Goal: Check status: Check status

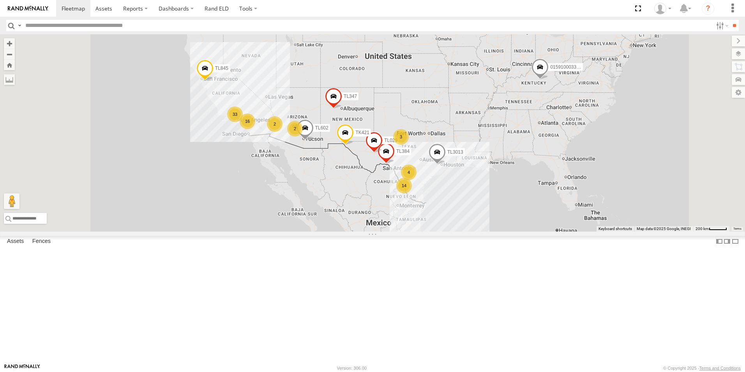
click at [412, 193] on div "14" at bounding box center [404, 186] width 16 height 16
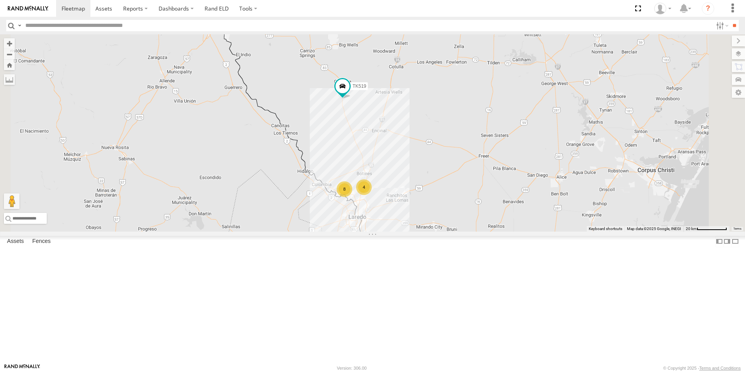
drag, startPoint x: 503, startPoint y: 269, endPoint x: 508, endPoint y: 241, distance: 28.4
click at [508, 231] on div "TL384 TL029 TL845 TL602 TL347 TK421 TL3013 015910003302570 8 TL3010 4 2 TK519" at bounding box center [372, 132] width 745 height 197
click at [372, 195] on div "4" at bounding box center [364, 187] width 16 height 16
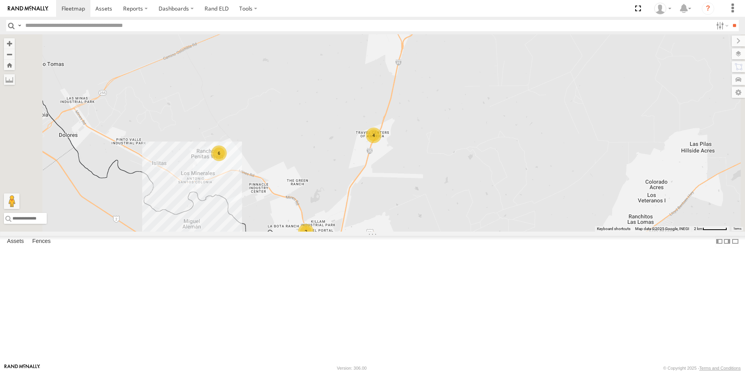
drag, startPoint x: 426, startPoint y: 236, endPoint x: 436, endPoint y: 188, distance: 49.3
click at [436, 188] on div "TL384 TL029 TL845 TL602 TL347 TK421 TL3013 015910003302570 TL3010 TK519 6 4 2" at bounding box center [372, 132] width 745 height 197
click at [315, 236] on div "2" at bounding box center [307, 229] width 16 height 16
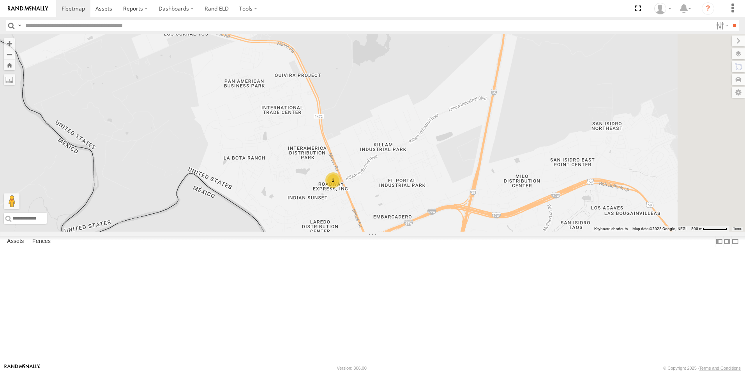
drag, startPoint x: 527, startPoint y: 133, endPoint x: 464, endPoint y: 179, distance: 77.5
click at [464, 179] on div "TL384 TL029 TL845 TL602 TL347 TK421 TL3013 015910003302570 TL3010 TK519 2" at bounding box center [372, 132] width 745 height 197
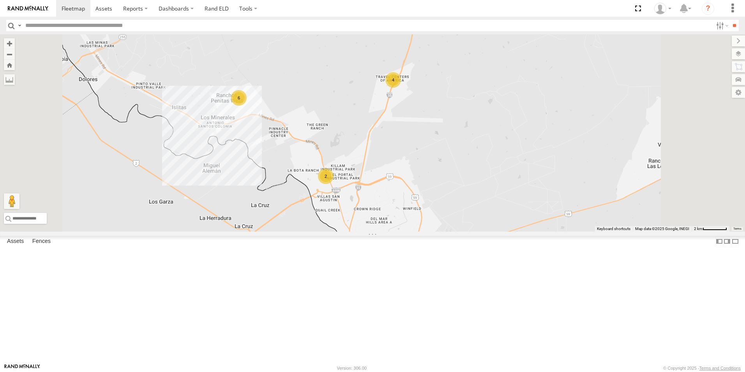
drag, startPoint x: 474, startPoint y: 111, endPoint x: 440, endPoint y: 159, distance: 58.3
click at [440, 159] on div "TL384 TL029 TL845 TL602 TL347 TK421 TL3013 015910003302570 TL3010 TK519 6 4 2" at bounding box center [372, 132] width 745 height 197
click at [401, 88] on div "4" at bounding box center [393, 80] width 16 height 16
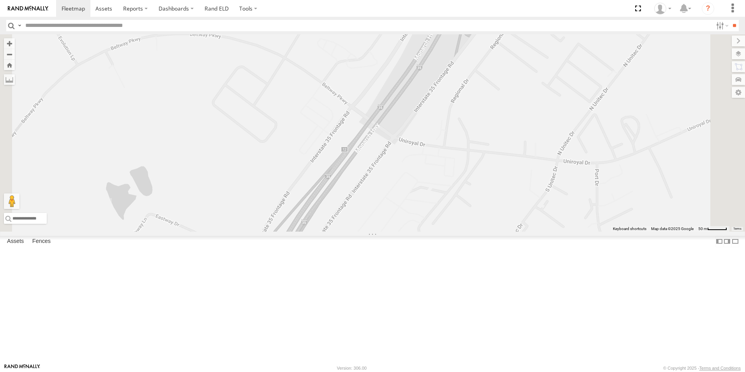
click at [423, 275] on div "2" at bounding box center [416, 267] width 16 height 16
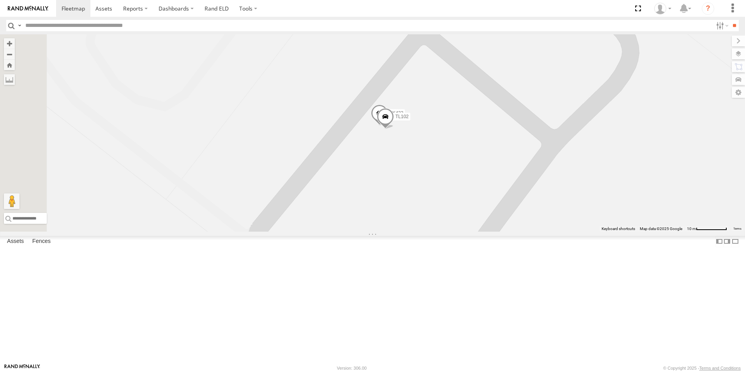
click at [394, 129] on span at bounding box center [385, 118] width 17 height 21
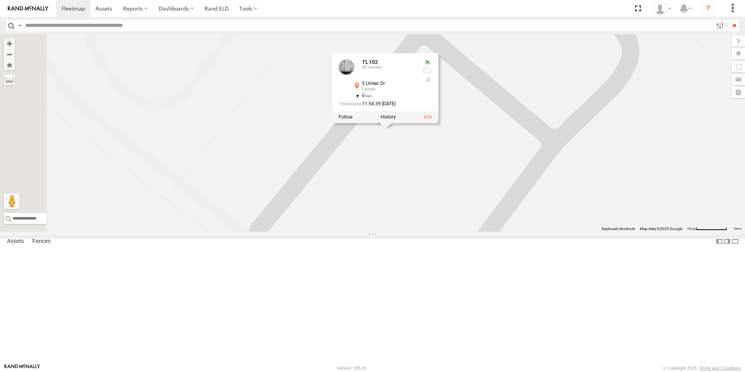
click at [529, 231] on div "TL384 TL029 TL845 TL602 TL347 TK421 TL3013 015910003302570 TL3010 TK519 TL102 T…" at bounding box center [372, 132] width 745 height 197
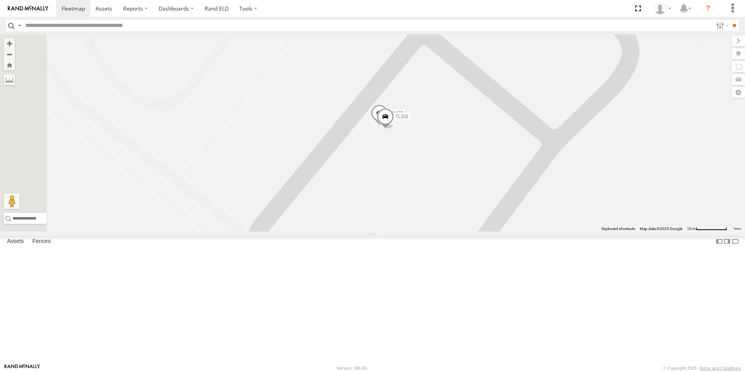
click at [394, 129] on span at bounding box center [385, 118] width 17 height 21
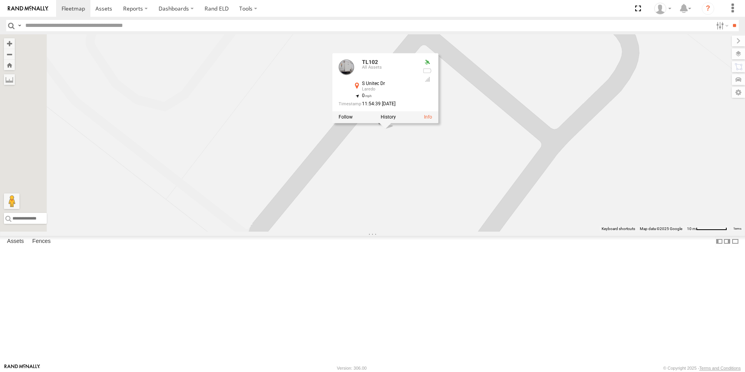
click at [480, 224] on div "TL384 TL029 TL845 TL602 TL347 TK421 TL3013 015910003302570 TL3010 TK519 TL102 T…" at bounding box center [372, 132] width 745 height 197
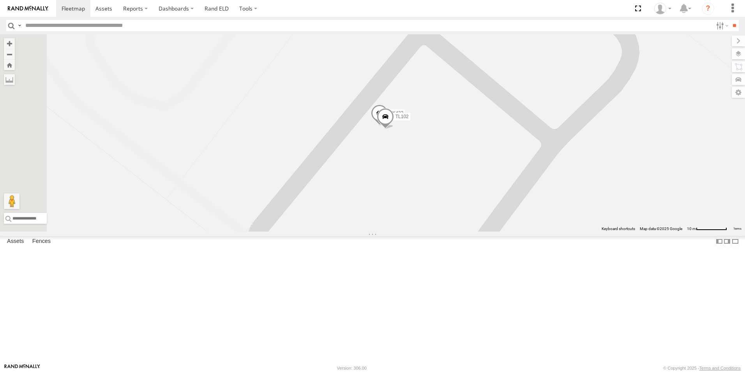
click at [388, 126] on span at bounding box center [379, 115] width 17 height 21
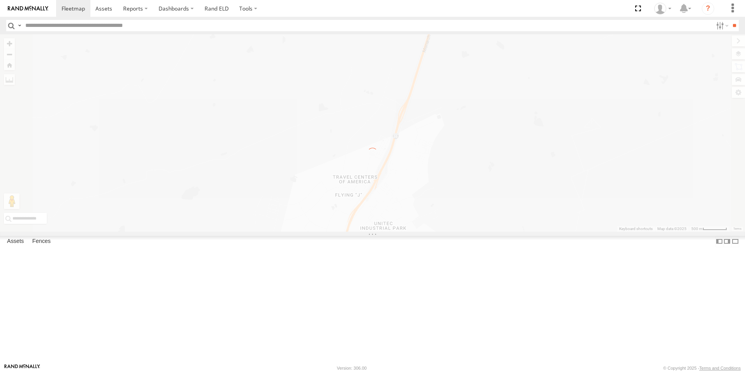
drag, startPoint x: 354, startPoint y: 258, endPoint x: 365, endPoint y: 130, distance: 128.5
click at [365, 130] on div "← Move left → Move right ↑ Move up ↓ Move down + Zoom in - Zoom out Home Jump l…" at bounding box center [372, 132] width 745 height 197
click at [205, 55] on div "← Move left → Move right ↑ Move up ↓ Move down + Zoom in - Zoom out Home Jump l…" at bounding box center [372, 132] width 745 height 197
click at [70, 12] on link at bounding box center [73, 8] width 34 height 17
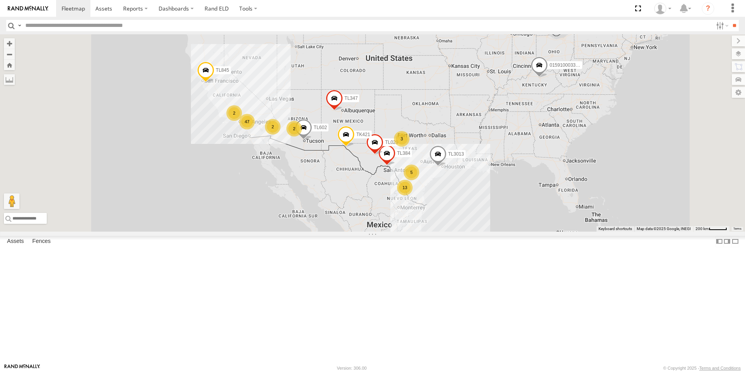
click at [412, 195] on div "13" at bounding box center [405, 188] width 16 height 16
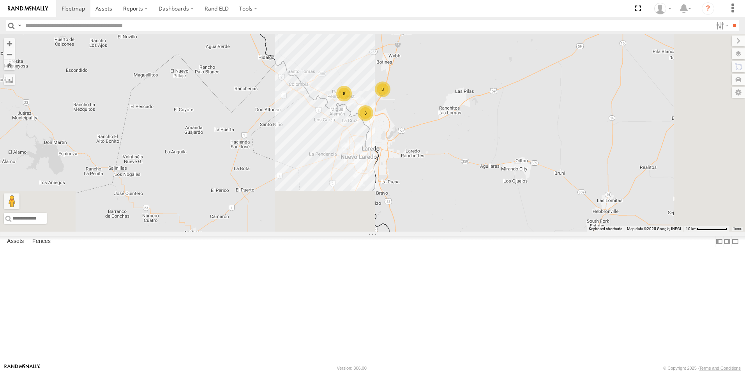
drag, startPoint x: 455, startPoint y: 195, endPoint x: 405, endPoint y: 15, distance: 187.3
click at [405, 15] on body at bounding box center [372, 186] width 745 height 372
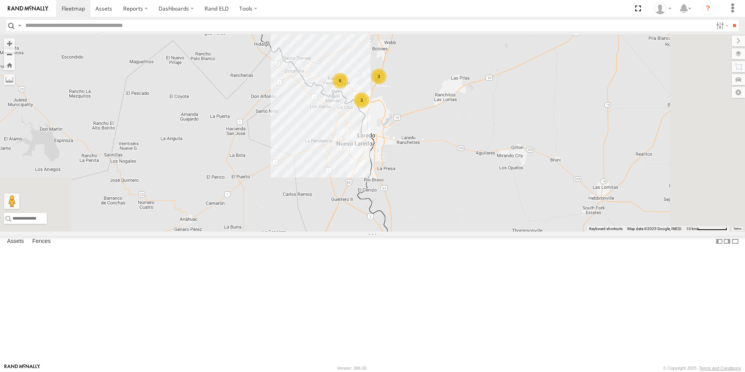
click at [386, 84] on div "3" at bounding box center [379, 77] width 16 height 16
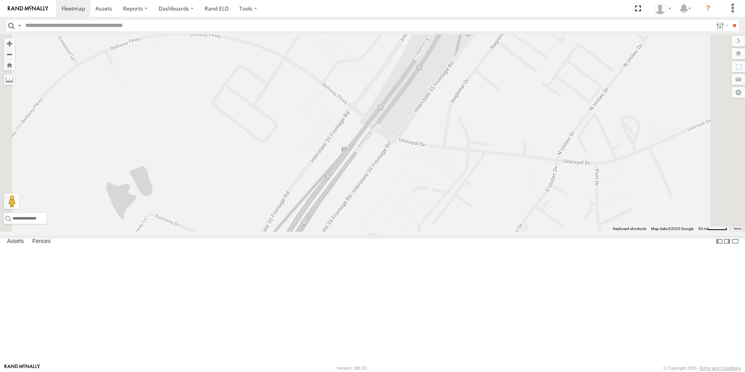
click at [336, 11] on div "2" at bounding box center [329, 3] width 16 height 16
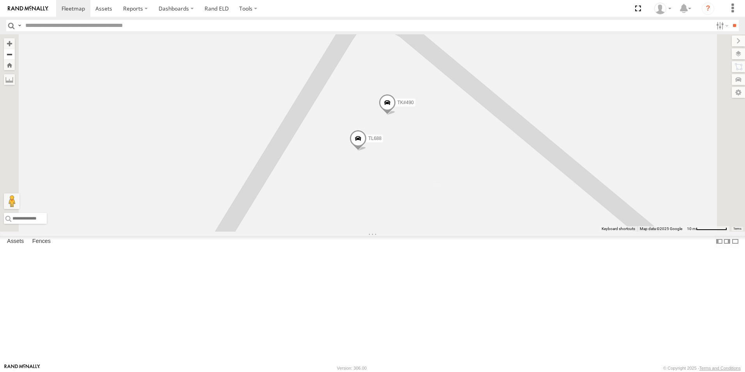
click at [15, 56] on button "Zoom out" at bounding box center [9, 54] width 11 height 11
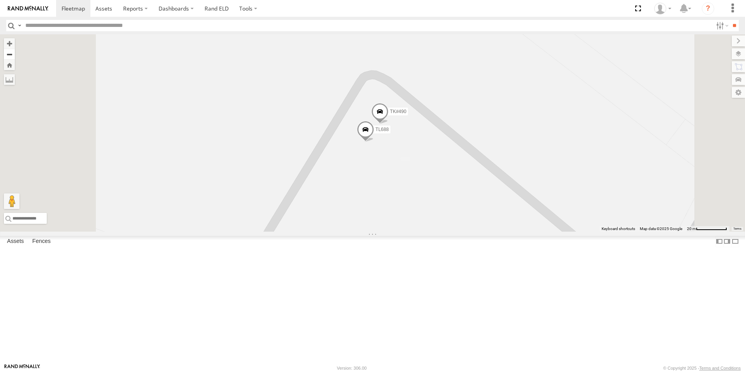
click at [15, 56] on button "Zoom out" at bounding box center [9, 54] width 11 height 11
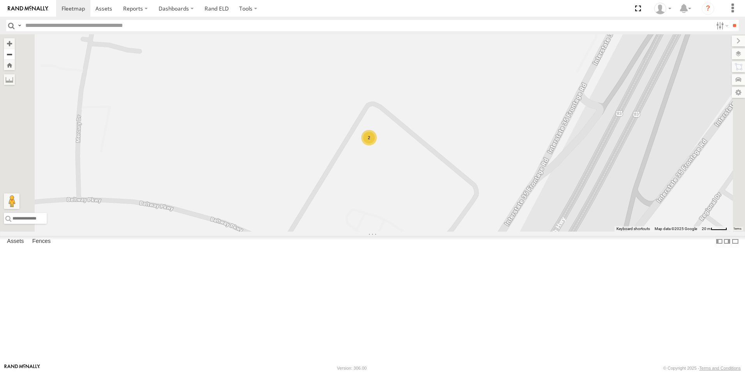
click at [15, 56] on button "Zoom out" at bounding box center [9, 54] width 11 height 11
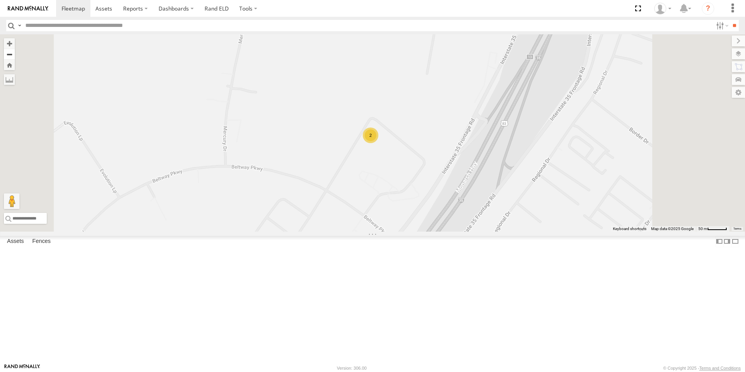
click at [15, 56] on button "Zoom out" at bounding box center [9, 54] width 11 height 11
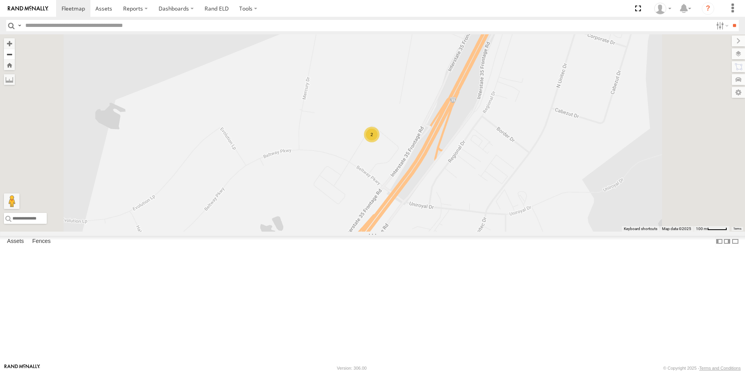
click at [15, 56] on button "Zoom out" at bounding box center [9, 54] width 11 height 11
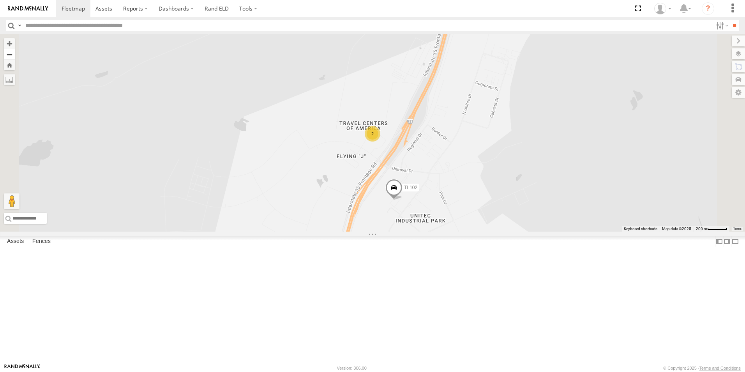
click at [15, 56] on button "Zoom out" at bounding box center [9, 54] width 11 height 11
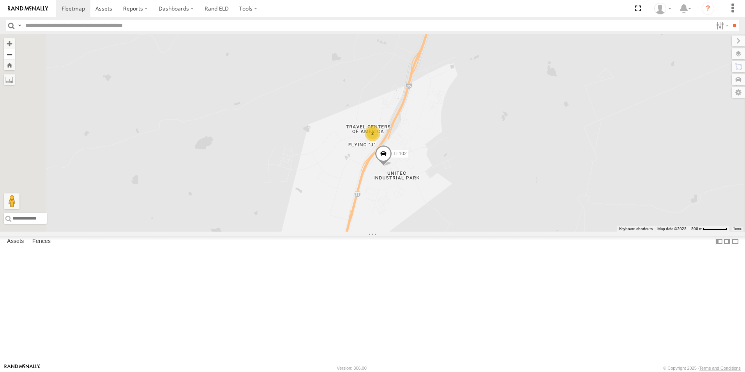
click at [15, 56] on button "Zoom out" at bounding box center [9, 54] width 11 height 11
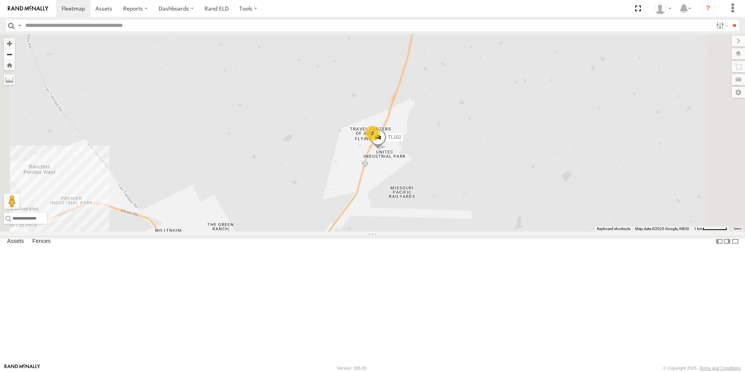
click at [15, 55] on button "Zoom out" at bounding box center [9, 54] width 11 height 11
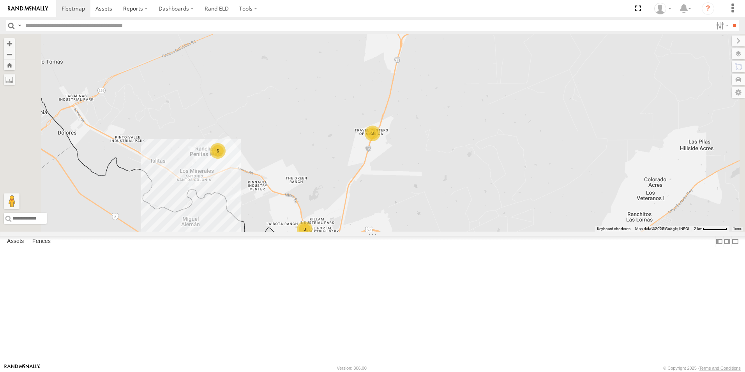
click at [312, 237] on div "3" at bounding box center [305, 229] width 16 height 16
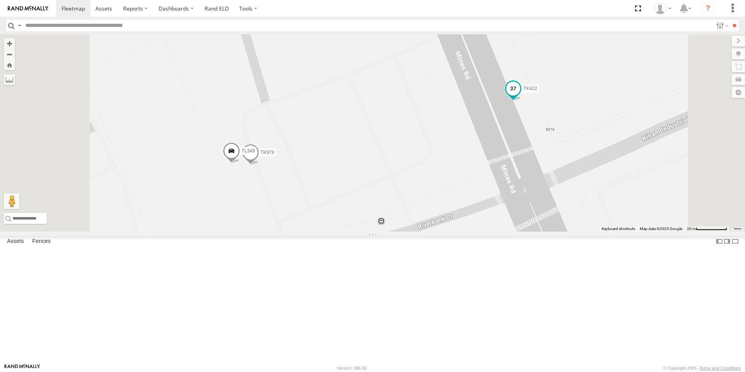
click at [520, 95] on span at bounding box center [513, 88] width 14 height 14
